Goal: Task Accomplishment & Management: Manage account settings

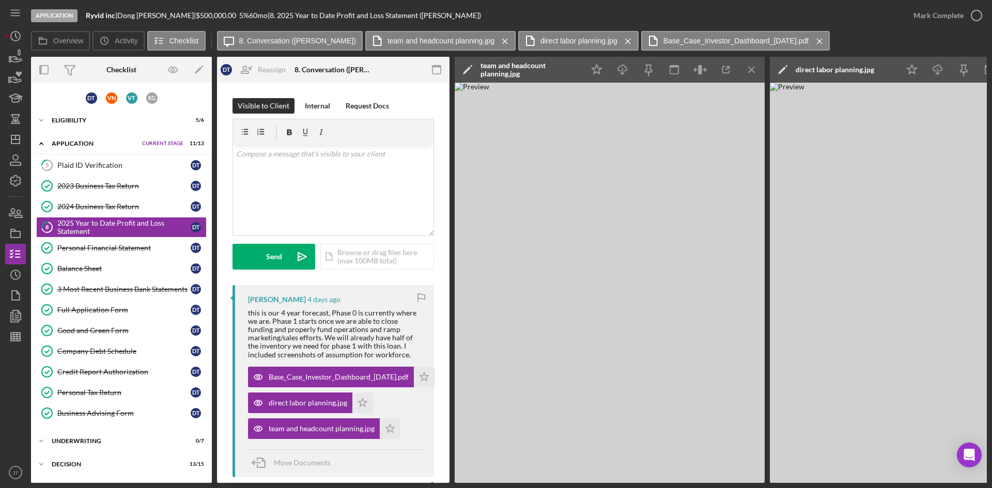
scroll to position [147, 0]
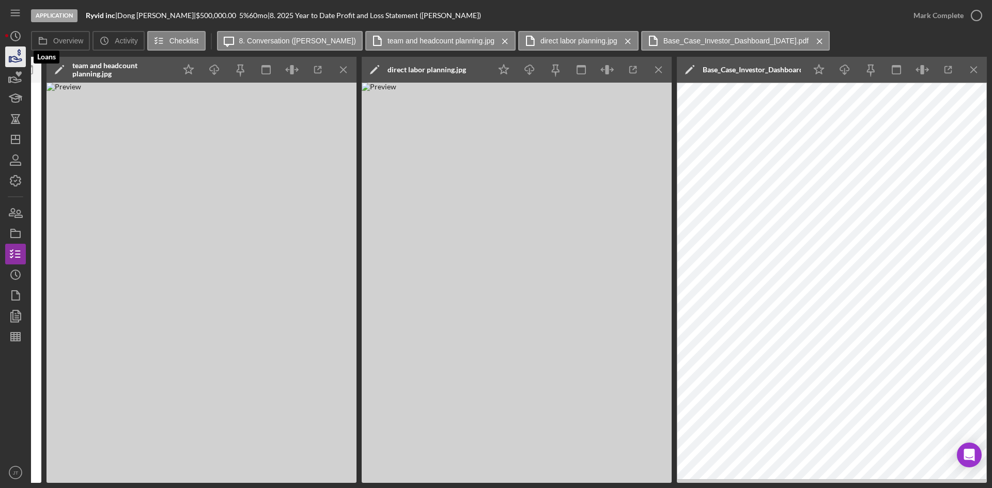
click at [14, 59] on icon "button" at bounding box center [16, 59] width 11 height 6
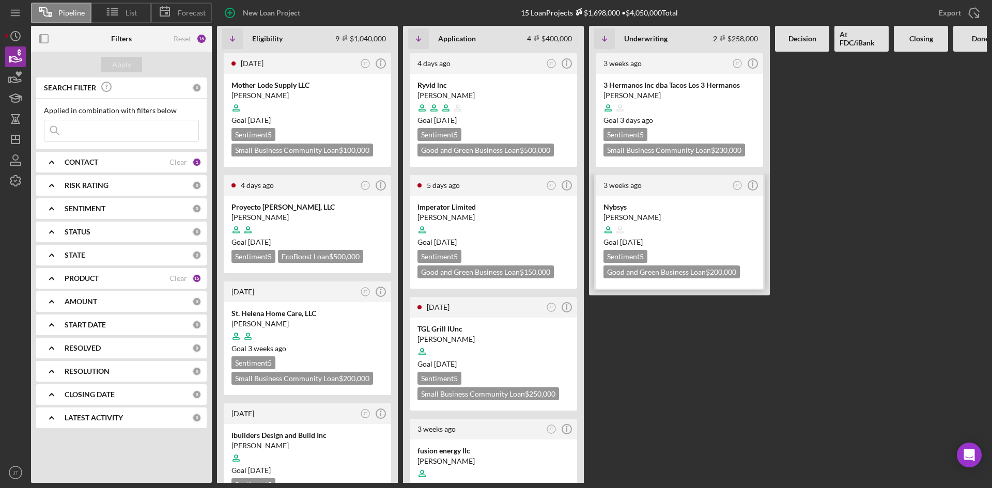
click at [692, 227] on div at bounding box center [679, 230] width 152 height 20
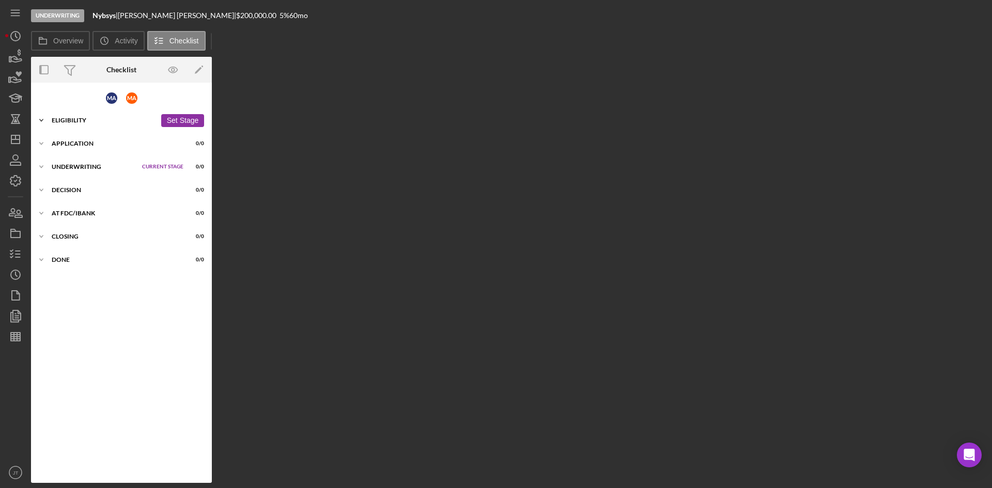
click at [55, 119] on div "Eligibility" at bounding box center [104, 120] width 104 height 6
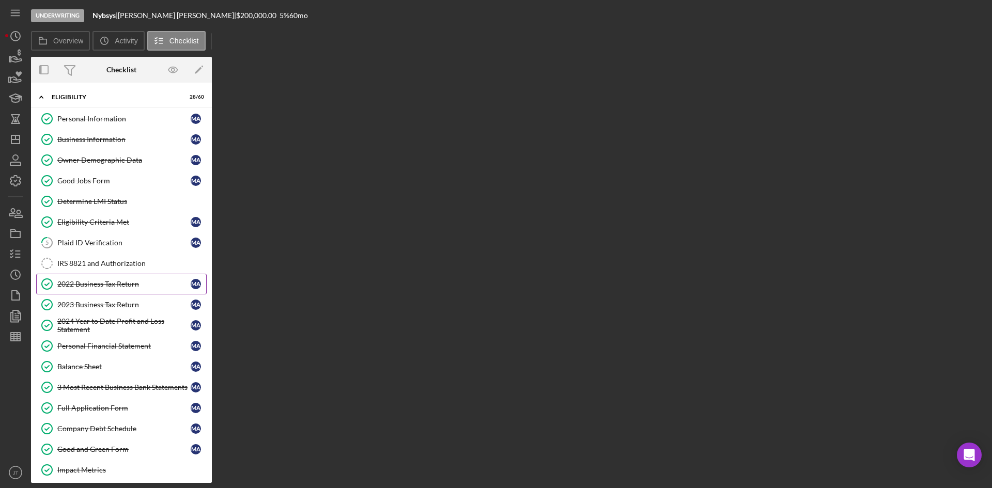
scroll to position [24, 0]
click at [80, 246] on link "5 Plaid ID Verification M A" at bounding box center [121, 241] width 170 height 21
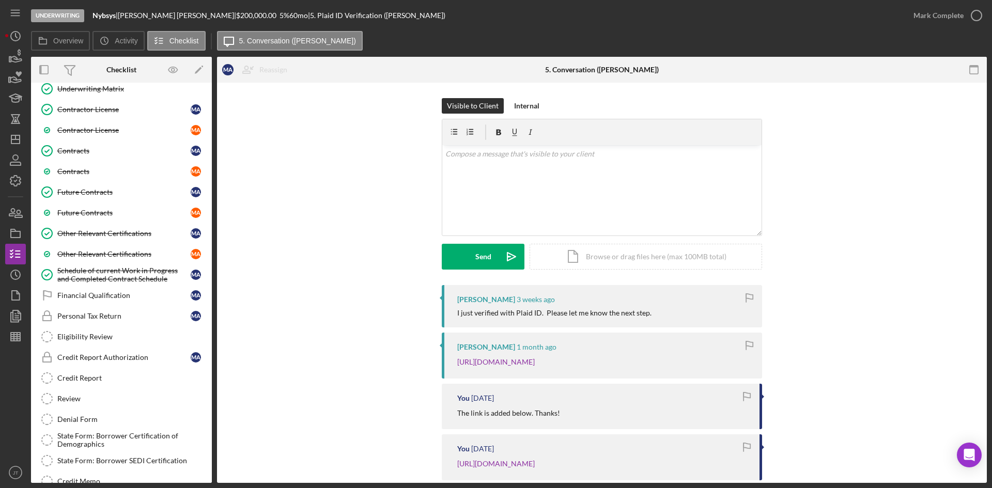
scroll to position [486, 0]
click at [102, 303] on link "Financial Qualification Financial Qualification M A" at bounding box center [121, 297] width 170 height 21
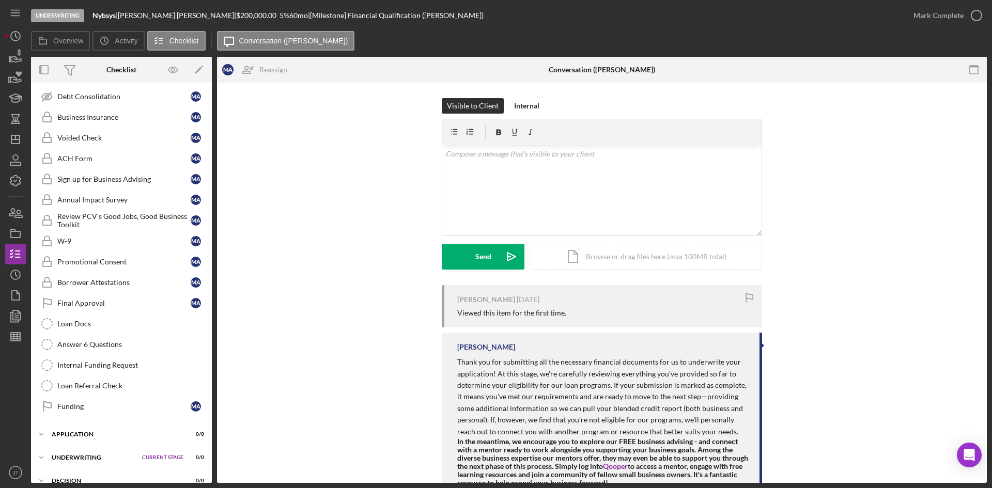
scroll to position [956, 0]
click at [93, 406] on div "Funding" at bounding box center [123, 405] width 133 height 8
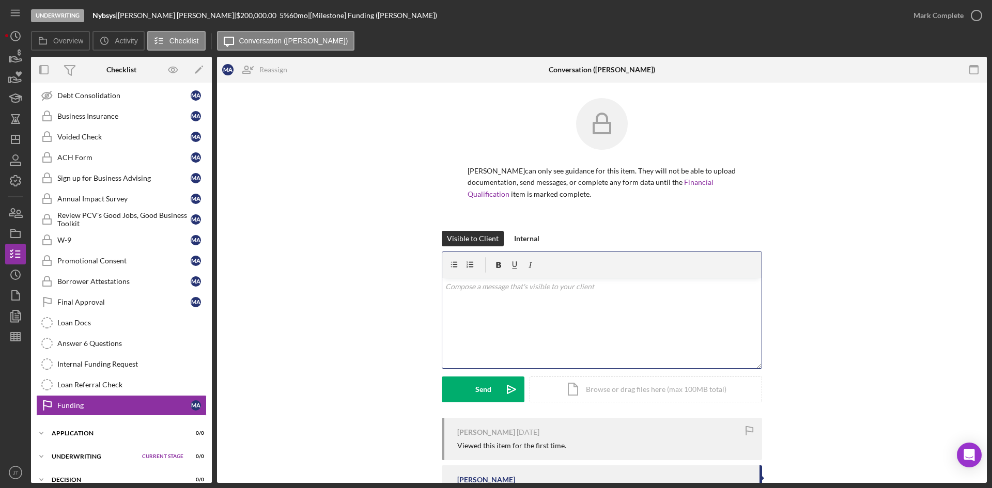
drag, startPoint x: 496, startPoint y: 311, endPoint x: 455, endPoint y: 308, distance: 42.0
click at [455, 308] on div "v Color teal Color pink Remove color Add row above Add row below Add column bef…" at bounding box center [601, 323] width 319 height 90
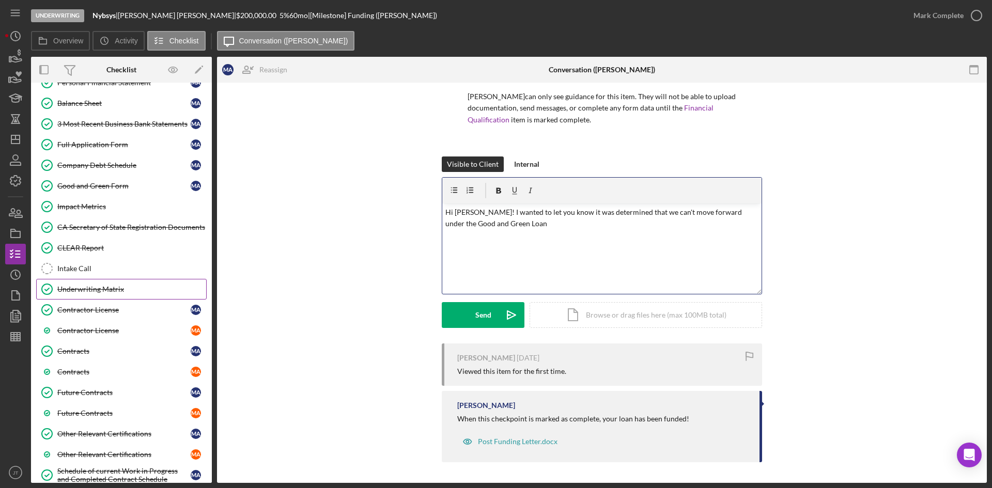
scroll to position [286, 0]
click at [549, 223] on p "Hi [PERSON_NAME]! I wanted to let you know it was determined that we can't move…" at bounding box center [602, 218] width 314 height 23
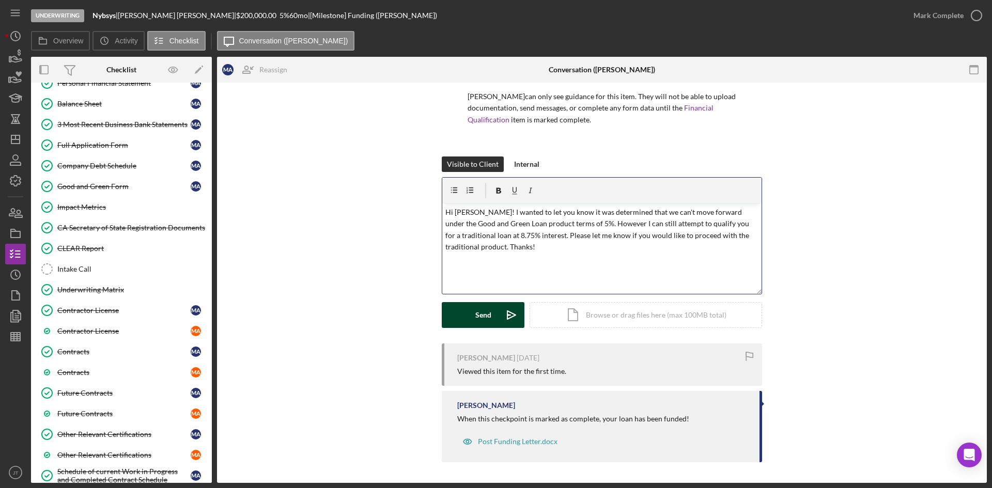
click at [486, 313] on div "Send" at bounding box center [483, 315] width 16 height 26
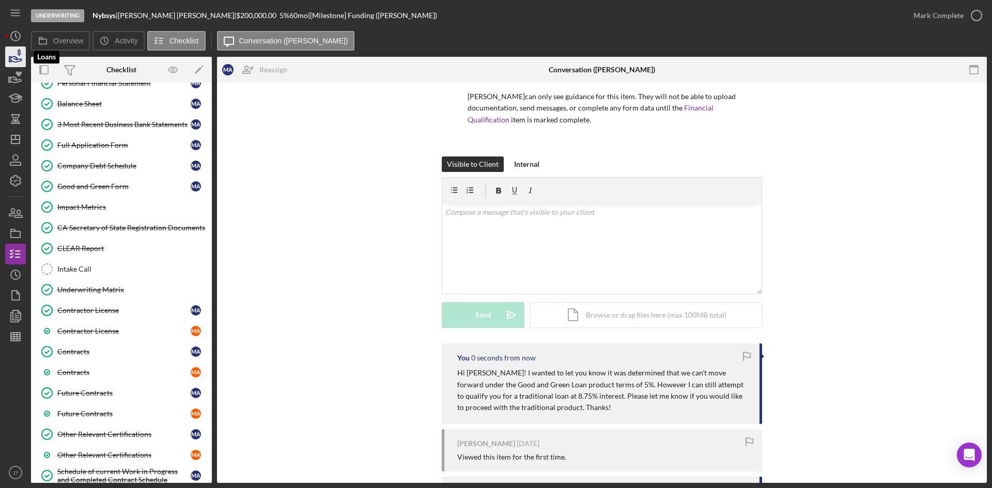
click at [17, 57] on icon "button" at bounding box center [16, 59] width 11 height 6
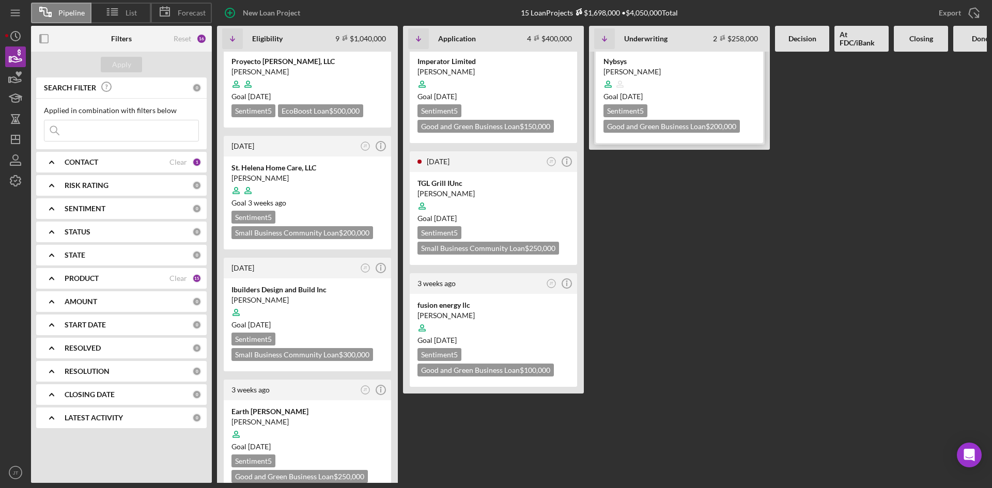
scroll to position [153, 0]
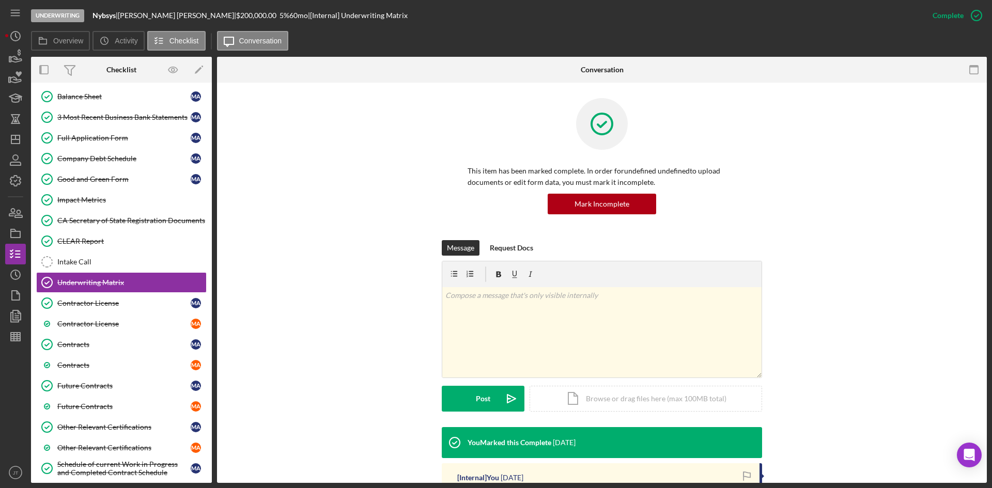
scroll to position [150, 0]
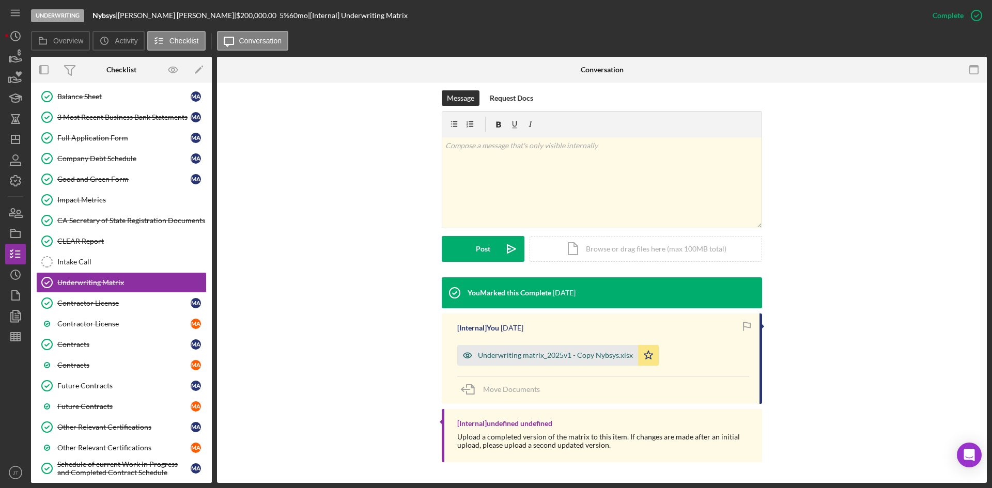
click at [559, 352] on div "Underwriting matrix_2025v1 - Copy Nybsys.xlsx" at bounding box center [555, 355] width 155 height 8
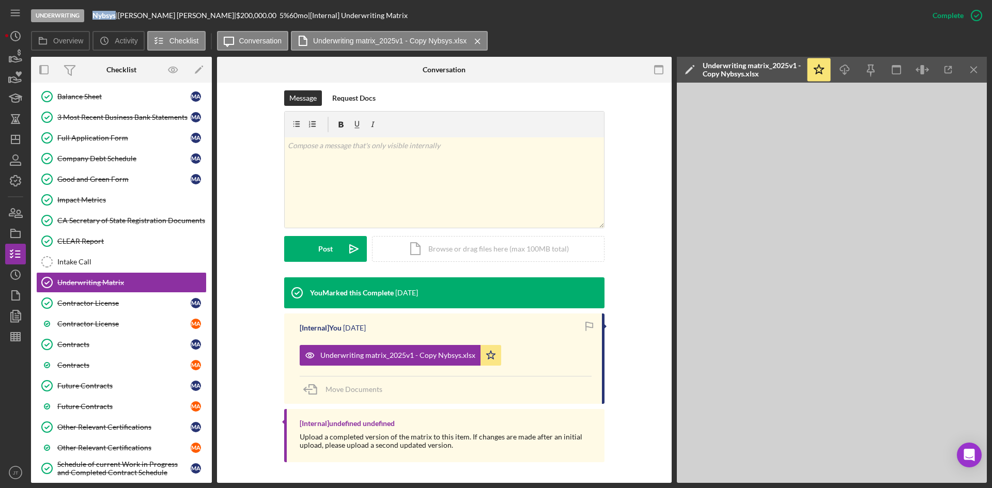
drag, startPoint x: 93, startPoint y: 17, endPoint x: 116, endPoint y: 21, distance: 22.5
click at [116, 21] on div "Underwriting Nybsys | Moshtaq Ahmed | $200,000.00 5 % 60 mo | [Internal] Underw…" at bounding box center [476, 15] width 891 height 31
click at [84, 303] on div "Contractor License" at bounding box center [123, 303] width 133 height 8
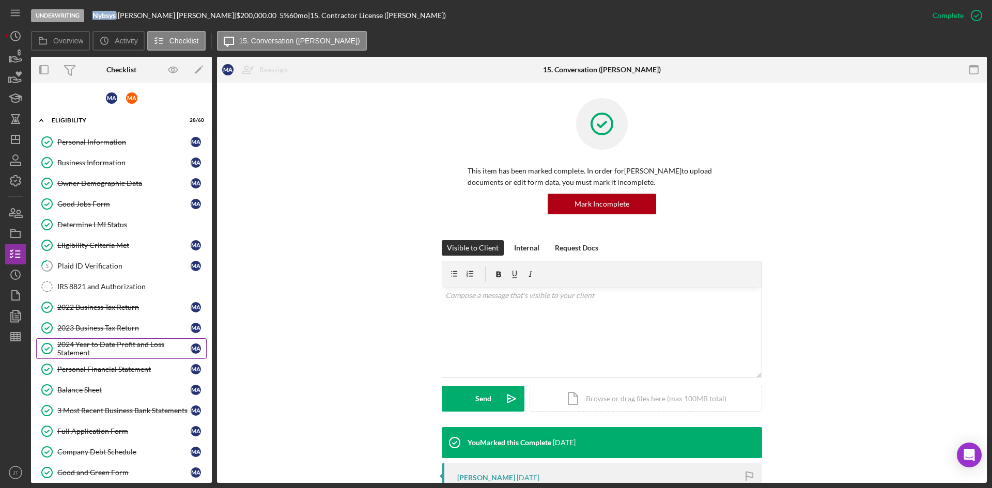
click at [65, 351] on div "2024 Year to Date Profit and Loss Statement" at bounding box center [123, 348] width 133 height 17
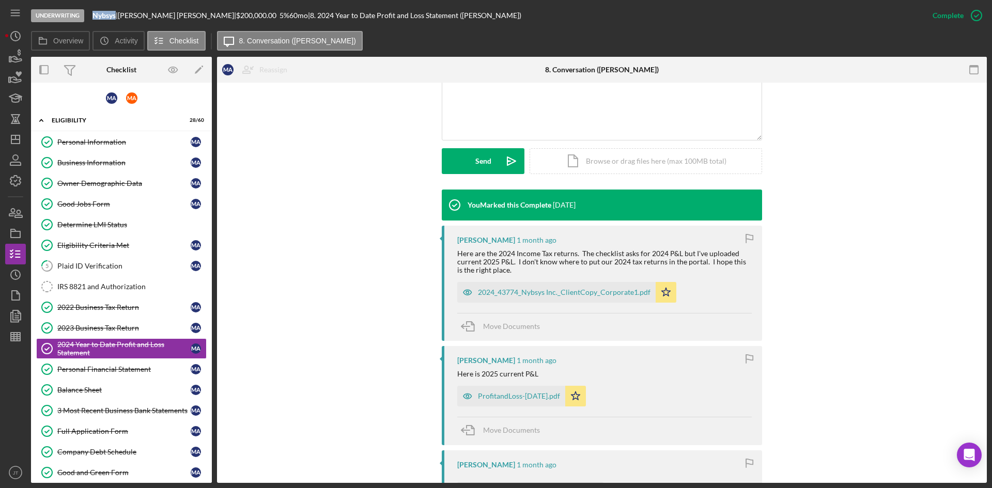
scroll to position [238, 0]
click at [562, 292] on div "2024_43774_Nybsys Inc._ClientCopy_Corporate1.pdf" at bounding box center [564, 292] width 173 height 8
